Goal: Information Seeking & Learning: Learn about a topic

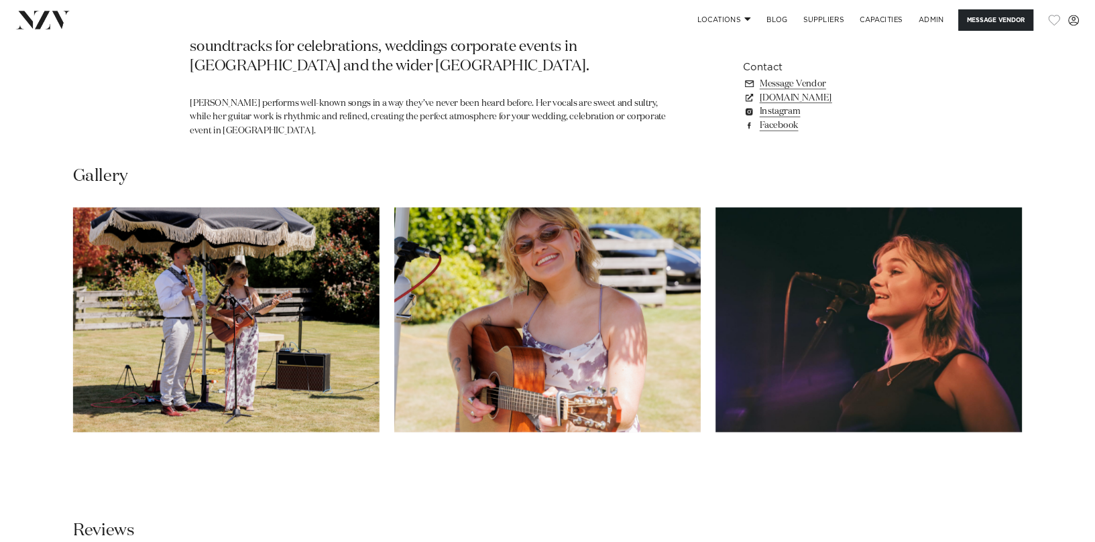
scroll to position [946, 0]
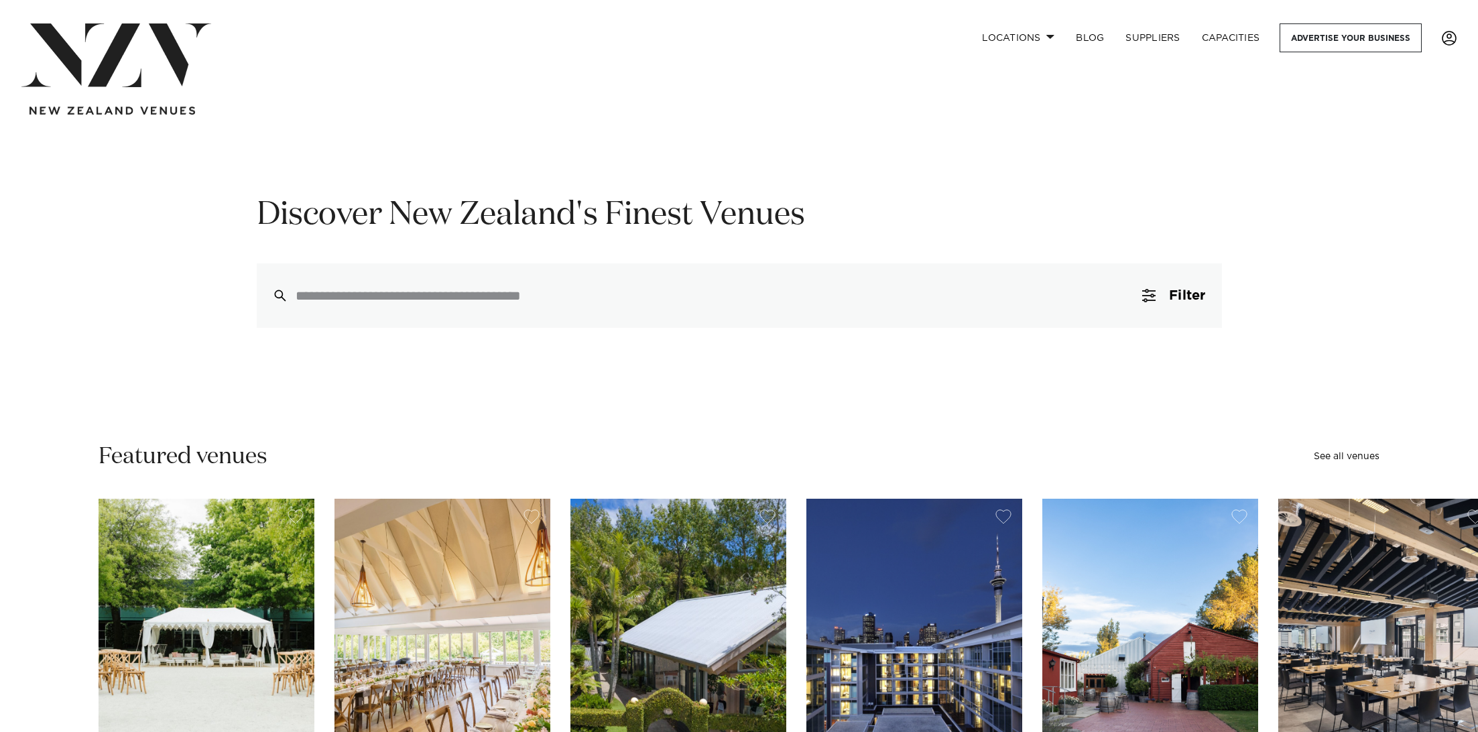
click at [1460, 40] on link at bounding box center [1449, 38] width 36 height 15
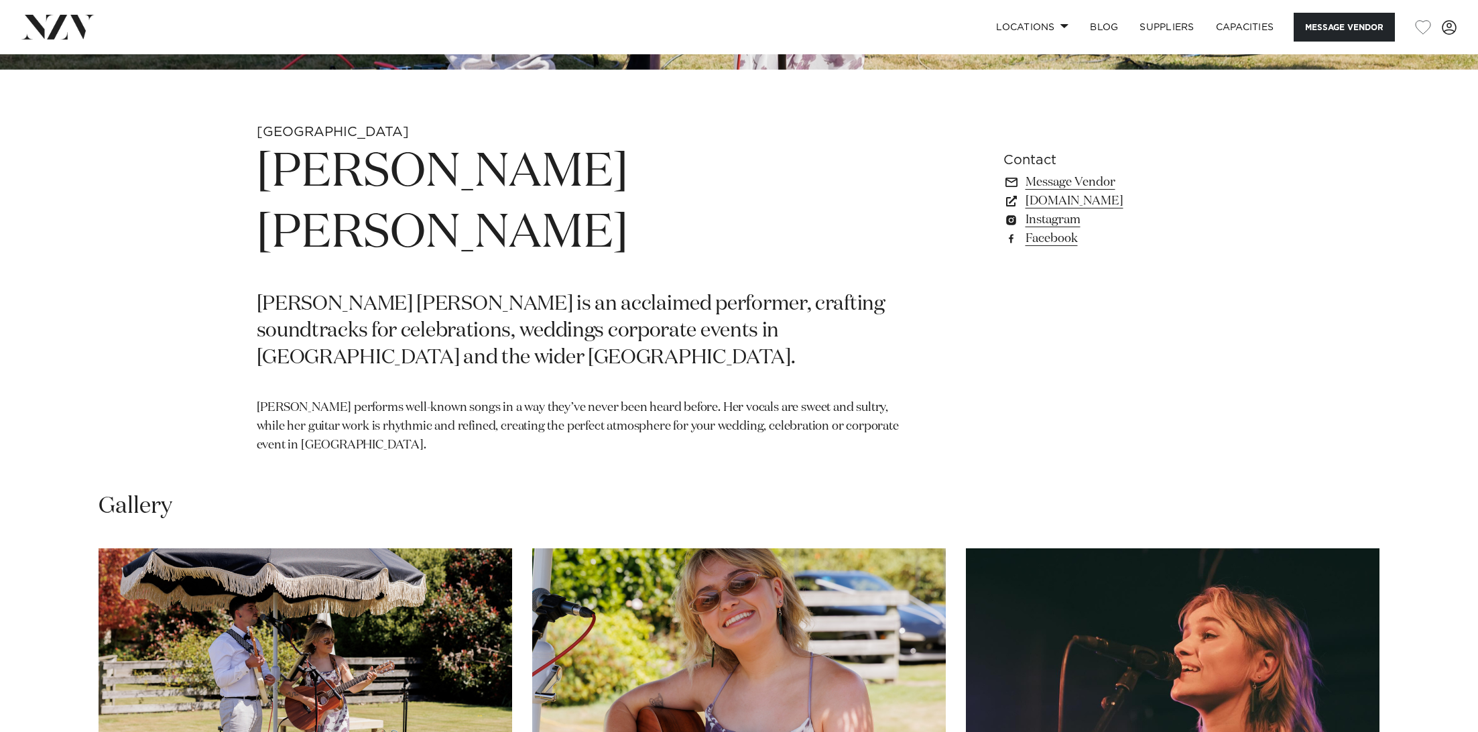
scroll to position [682, 0]
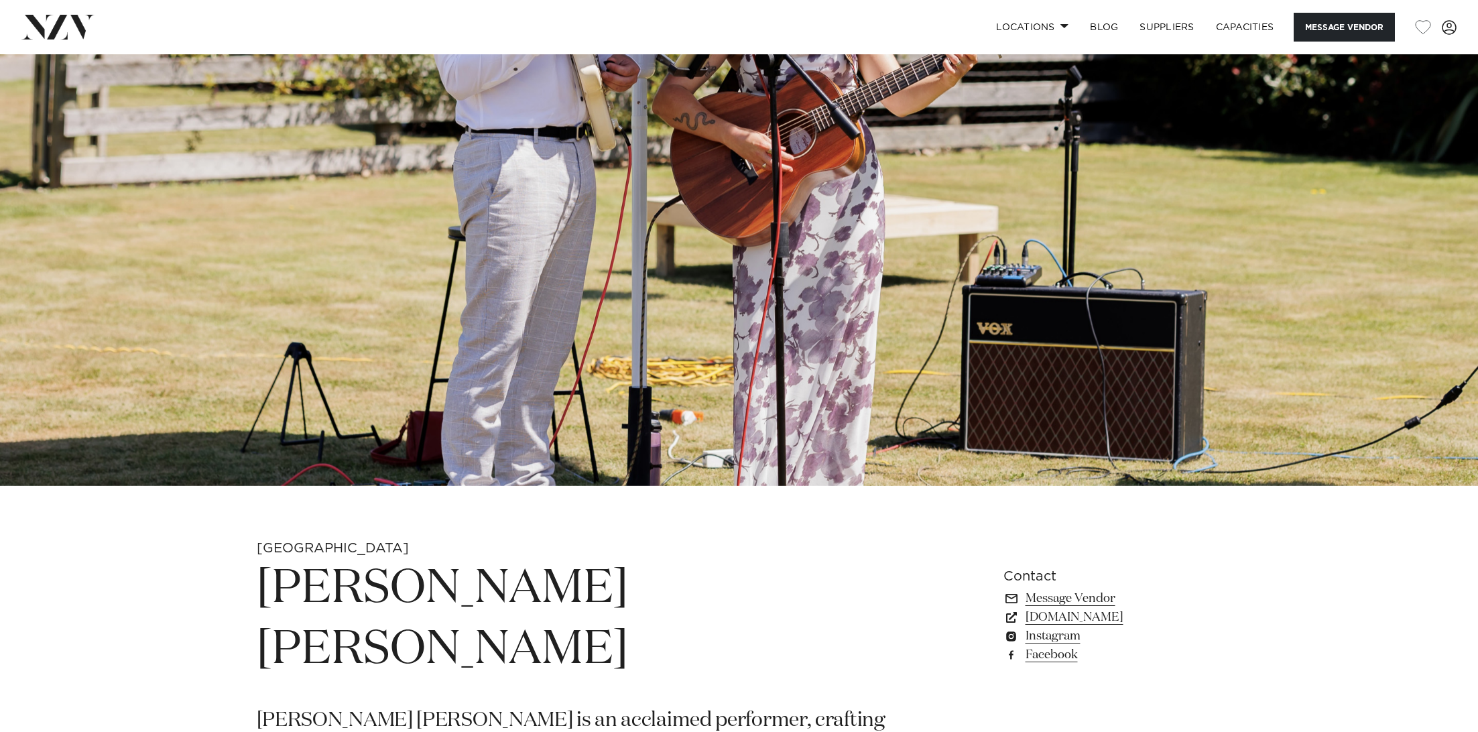
scroll to position [276, 0]
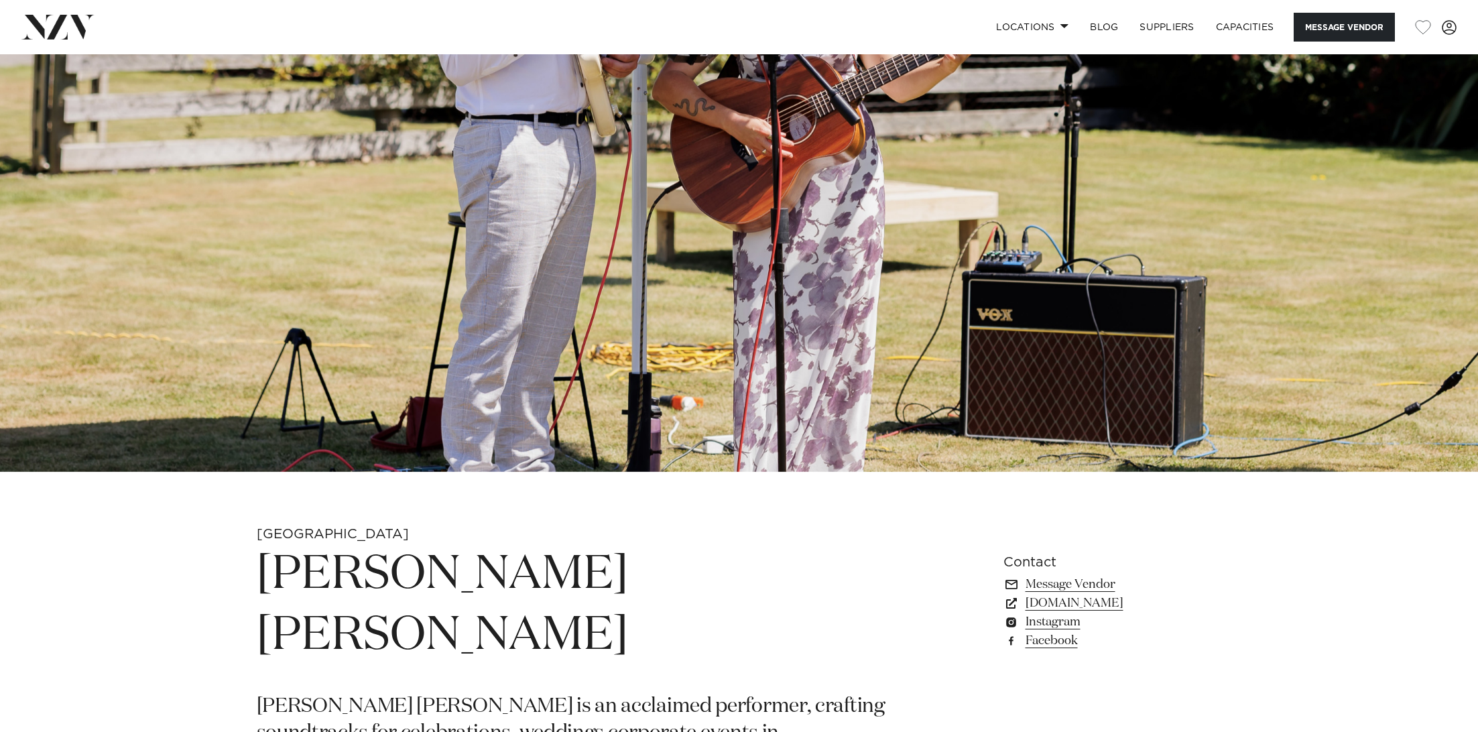
click at [552, 268] on img at bounding box center [739, 125] width 1478 height 693
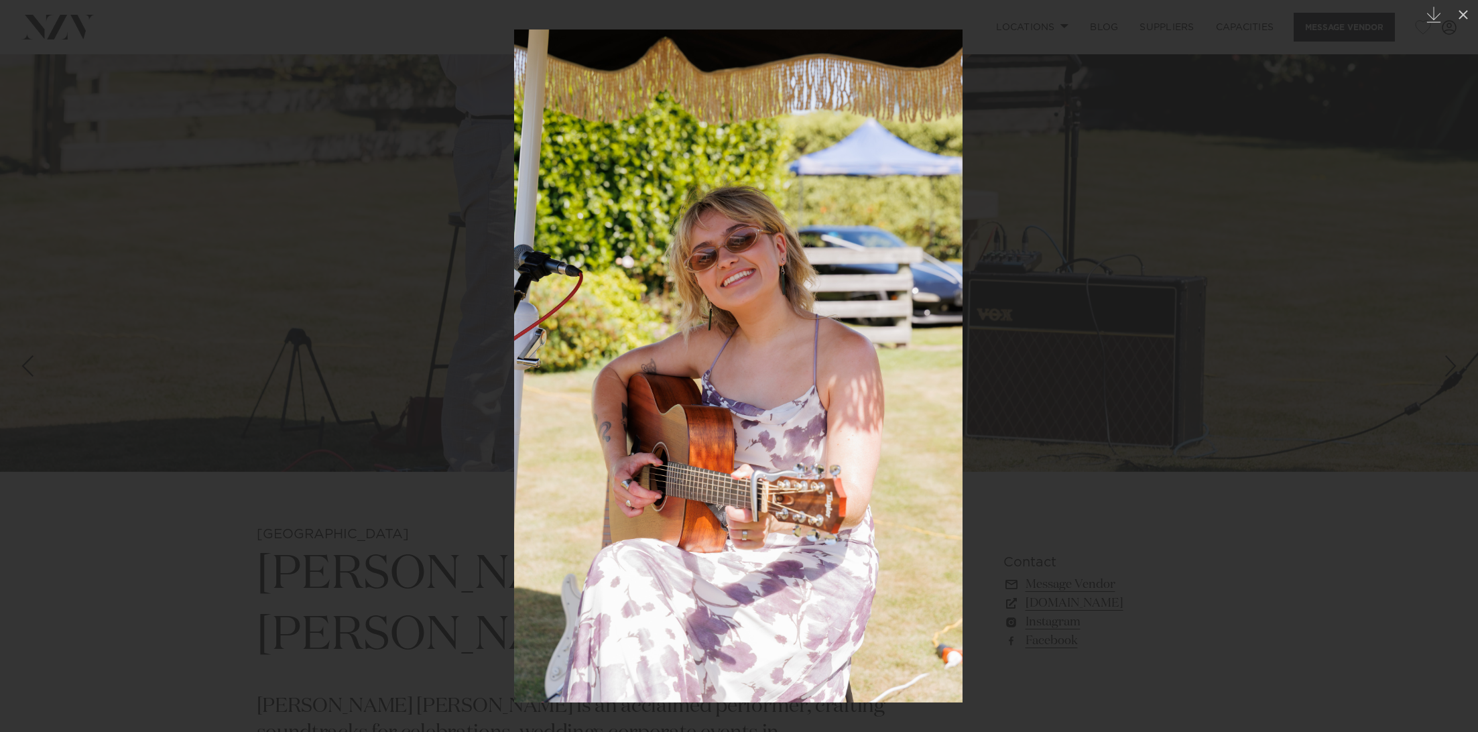
click at [317, 176] on div at bounding box center [739, 366] width 1478 height 732
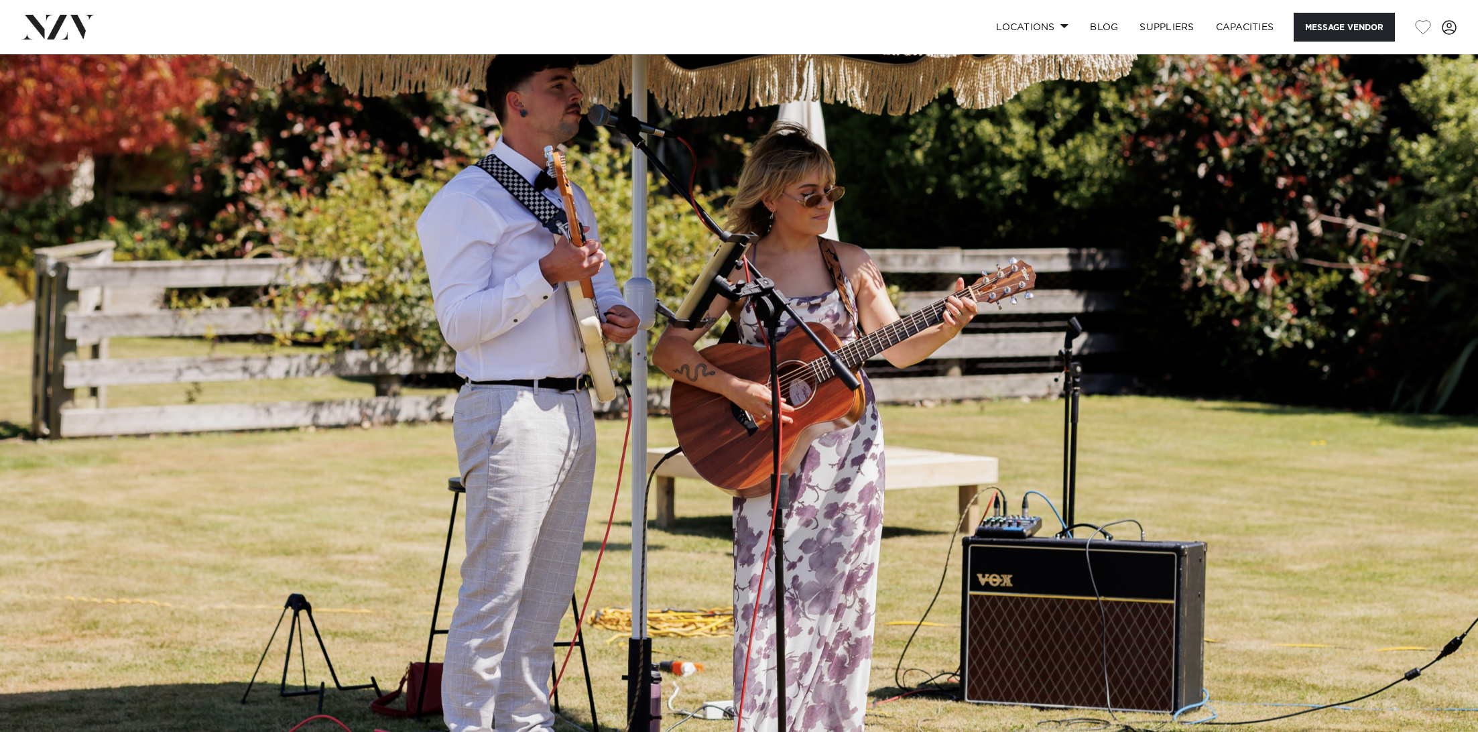
scroll to position [7, 0]
